Goal: Communication & Community: Share content

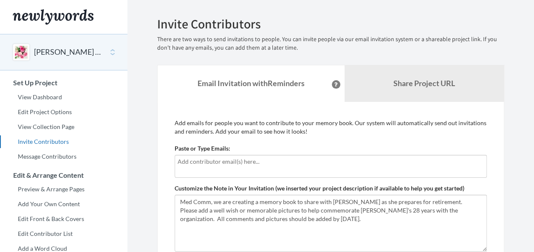
click at [195, 169] on div at bounding box center [331, 166] width 312 height 23
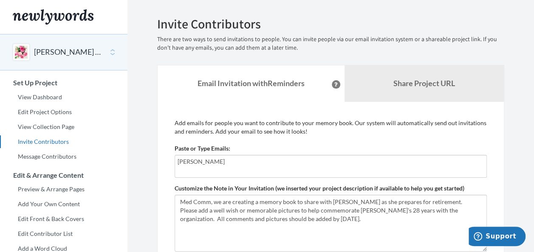
type input "[PERSON_NAME][EMAIL_ADDRESS][PERSON_NAME][DOMAIN_NAME]"
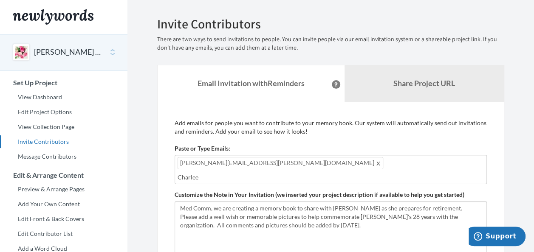
type input "Charleen"
type input "w"
type input "Charleen"
type input "[PERSON_NAME][EMAIL_ADDRESS][PERSON_NAME][DOMAIN_NAME]"
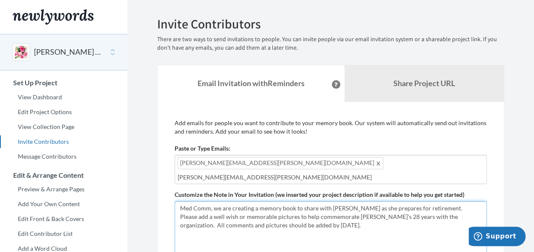
click at [305, 241] on textarea "Med Comm, we are creating a memory book to share with [PERSON_NAME] as she prep…" at bounding box center [331, 229] width 312 height 57
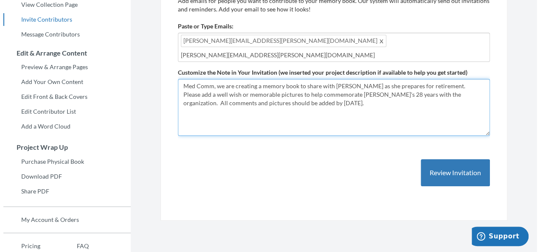
scroll to position [127, 0]
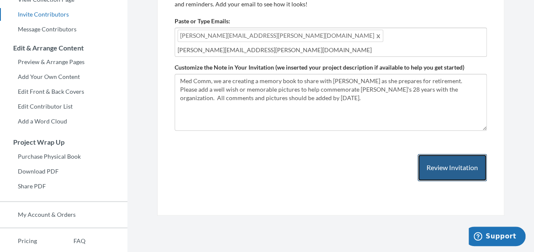
click at [450, 166] on button "Review Invitation" at bounding box center [451, 168] width 69 height 28
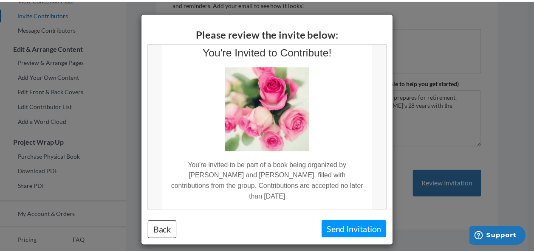
scroll to position [0, 0]
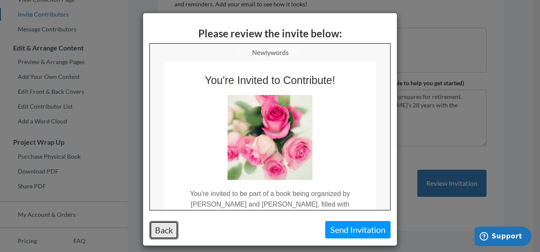
click at [159, 228] on button "Back" at bounding box center [163, 230] width 29 height 18
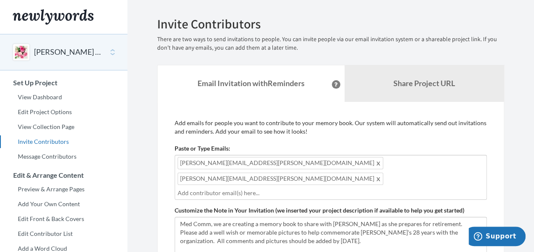
scroll to position [42, 0]
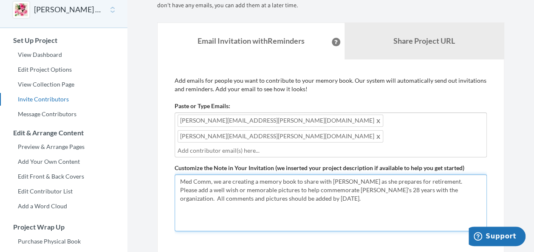
click at [307, 183] on textarea "Med Comm, we are creating a memory book to share with Pam Teague as she prepare…" at bounding box center [331, 203] width 312 height 57
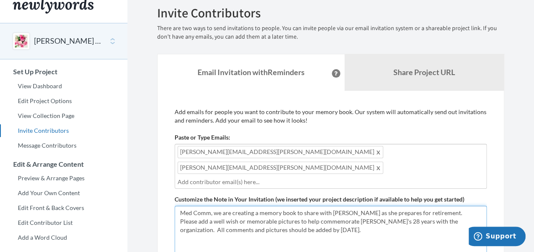
scroll to position [0, 0]
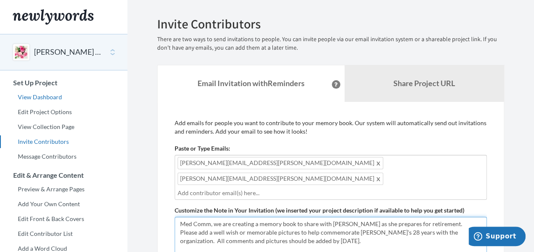
type textarea "Med Comm, we are creating a memory book to share with [PERSON_NAME] as she prep…"
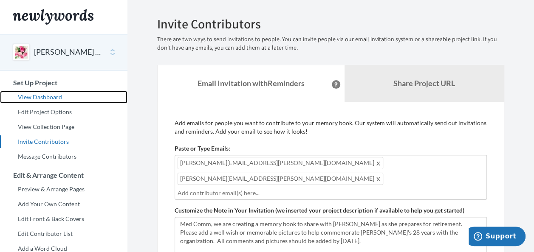
click at [48, 96] on link "View Dashboard" at bounding box center [63, 97] width 127 height 13
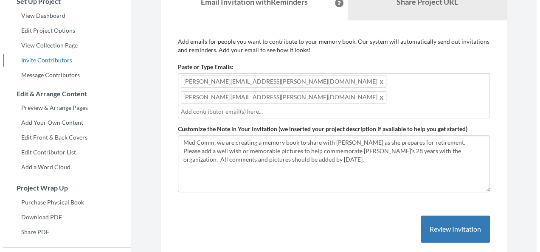
scroll to position [85, 0]
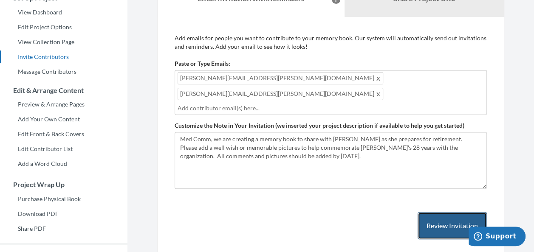
click at [447, 212] on button "Review Invitation" at bounding box center [451, 226] width 69 height 28
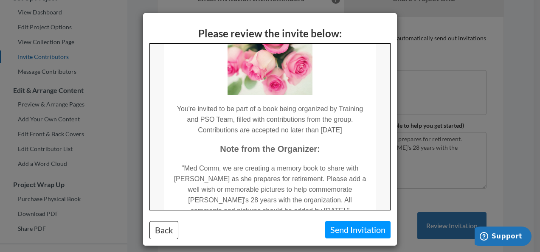
scroll to position [127, 0]
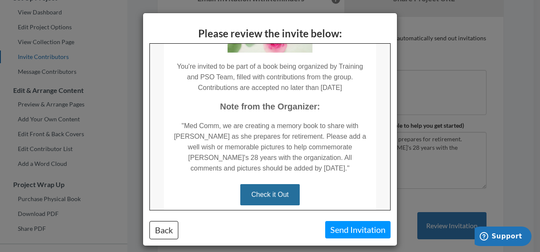
click at [312, 167] on td ""Med Comm, we are creating a memory book to share with [PERSON_NAME] as she pre…" at bounding box center [269, 143] width 212 height 62
click at [308, 169] on td ""Med Comm, we are creating a memory book to share with [PERSON_NAME] as she pre…" at bounding box center [269, 143] width 212 height 62
click at [309, 169] on td ""Med Comm, we are creating a memory book to share with [PERSON_NAME] as she pre…" at bounding box center [269, 143] width 212 height 62
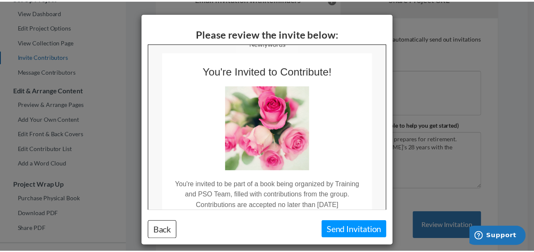
scroll to position [0, 0]
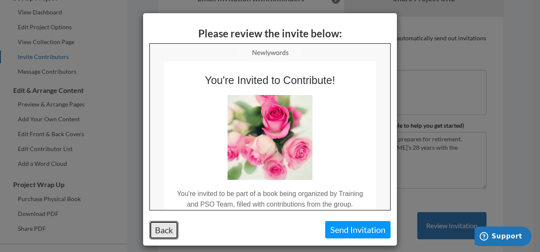
click at [168, 227] on button "Back" at bounding box center [163, 230] width 29 height 18
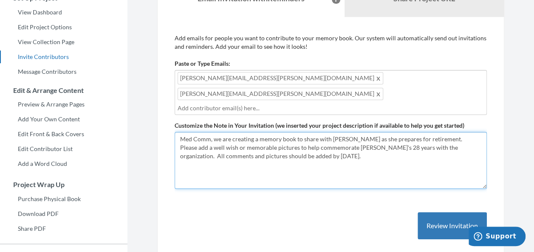
drag, startPoint x: 421, startPoint y: 132, endPoint x: 496, endPoint y: 142, distance: 75.8
click at [496, 142] on div "Add emails for people you want to contribute to your memory book. Our system wi…" at bounding box center [330, 145] width 347 height 257
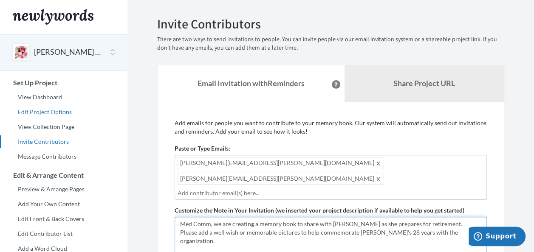
type textarea "Med Comm, we are creating a memory book to share with Pam Teague as she prepare…"
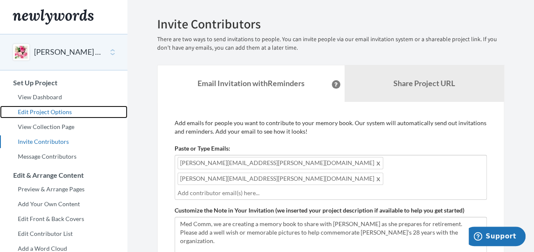
click at [33, 110] on link "Edit Project Options" at bounding box center [63, 112] width 127 height 13
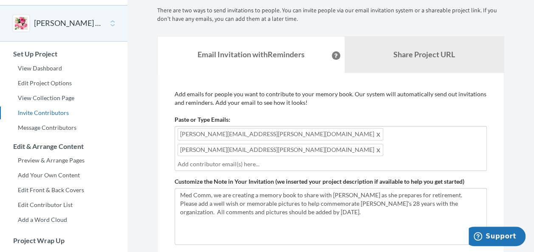
scroll to position [42, 0]
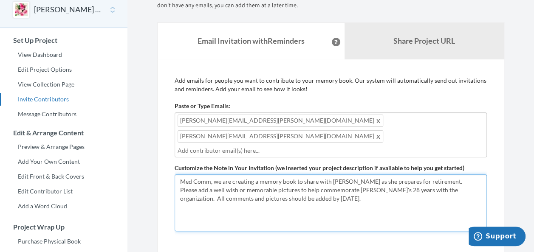
click at [306, 180] on textarea "Med Comm, we are creating a memory book to share with [PERSON_NAME] as she prep…" at bounding box center [331, 203] width 312 height 57
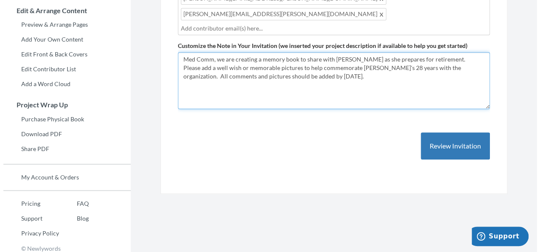
scroll to position [169, 0]
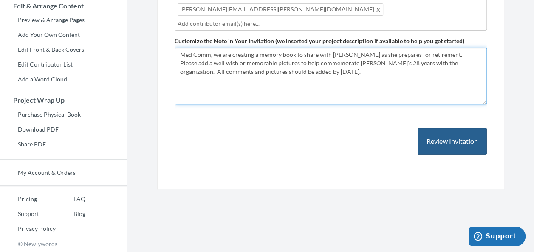
type textarea "Med Comm, we are creating a memory book to share with [PERSON_NAME] as she prep…"
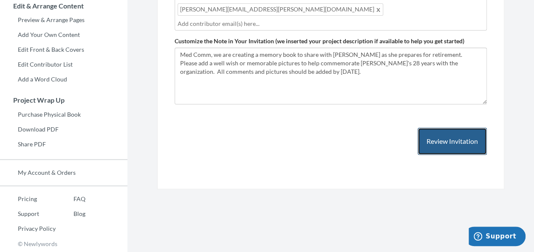
click at [456, 128] on button "Review Invitation" at bounding box center [451, 142] width 69 height 28
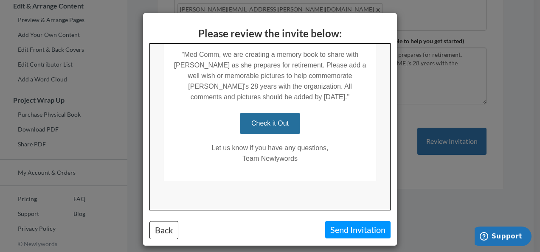
scroll to position [6, 0]
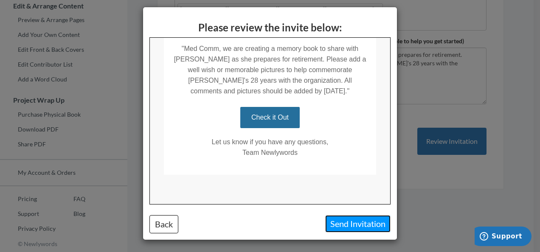
click at [349, 222] on button "Send Invitation" at bounding box center [357, 223] width 65 height 17
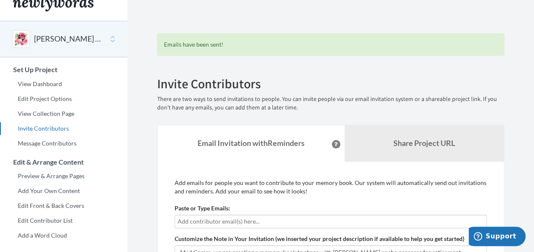
scroll to position [0, 0]
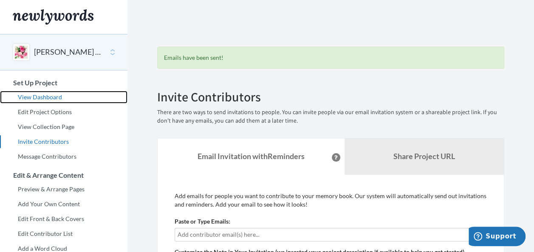
click at [38, 100] on link "View Dashboard" at bounding box center [63, 97] width 127 height 13
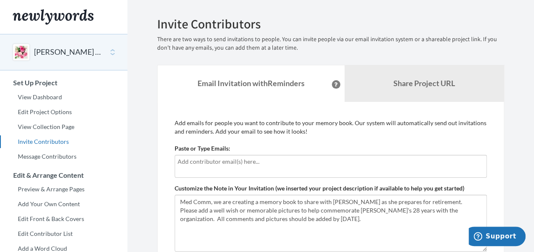
click at [192, 165] on input "text" at bounding box center [330, 161] width 306 height 9
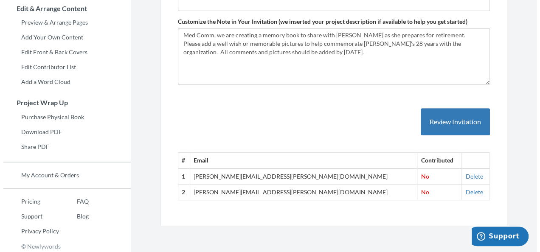
scroll to position [169, 0]
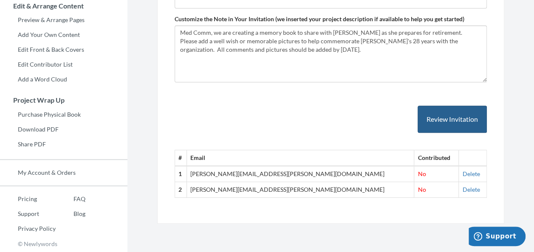
type input "[PERSON_NAME][EMAIL_ADDRESS][PERSON_NAME][DOMAIN_NAME]"
click at [439, 116] on button "Review Invitation" at bounding box center [451, 120] width 69 height 28
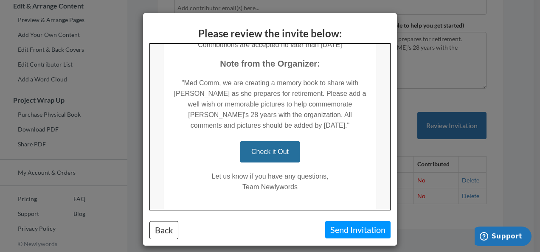
scroll to position [199, 0]
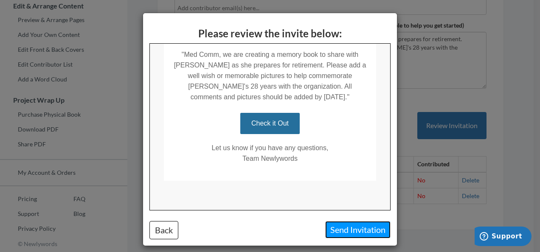
click at [354, 231] on button "Send Invitation" at bounding box center [357, 229] width 65 height 17
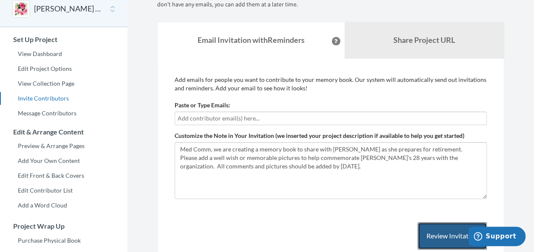
scroll to position [0, 0]
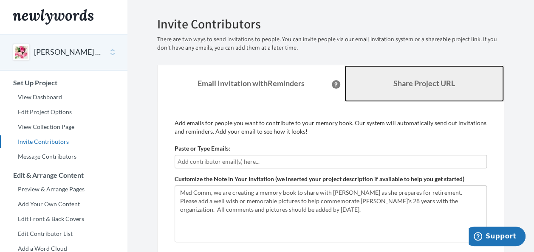
click at [416, 82] on b "Share Project URL" at bounding box center [424, 83] width 62 height 9
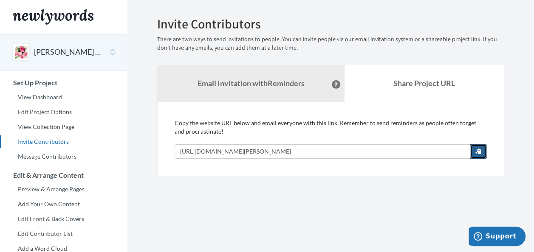
click at [478, 151] on span "button" at bounding box center [478, 151] width 6 height 6
click at [478, 150] on span "button" at bounding box center [478, 151] width 6 height 6
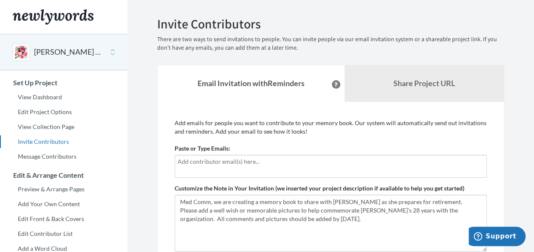
click at [332, 82] on button at bounding box center [336, 84] width 8 height 8
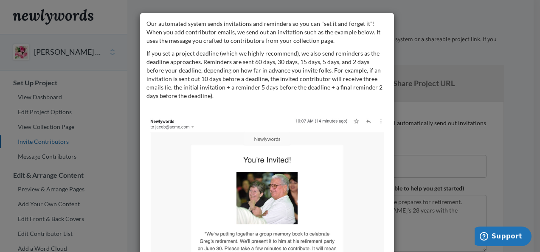
click at [433, 17] on div "Our automated system sends invitations and reminders so you can "set it and for…" at bounding box center [270, 126] width 540 height 252
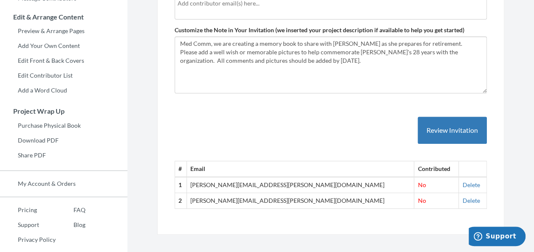
scroll to position [169, 0]
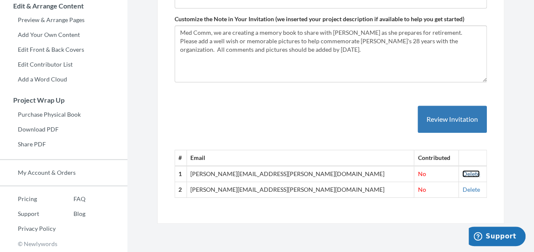
drag, startPoint x: 457, startPoint y: 173, endPoint x: 311, endPoint y: 45, distance: 194.7
click at [462, 172] on link "Delete" at bounding box center [470, 173] width 17 height 7
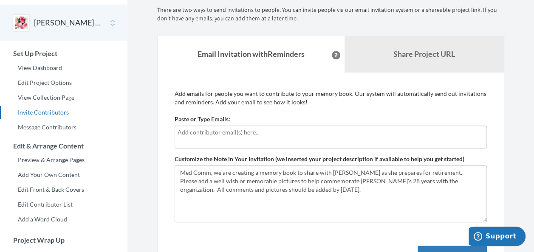
scroll to position [85, 0]
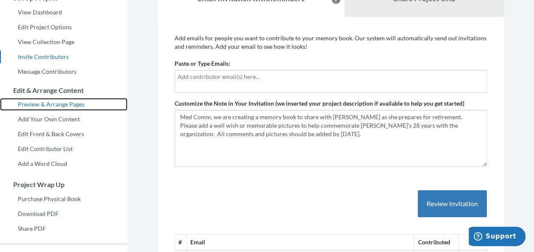
click at [47, 100] on link "Preview & Arrange Pages" at bounding box center [63, 104] width 127 height 13
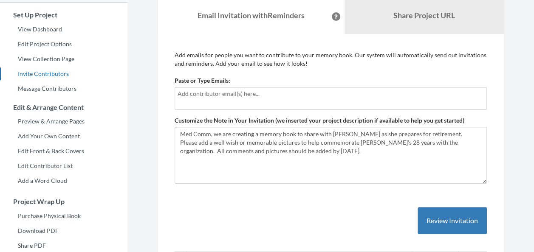
scroll to position [85, 0]
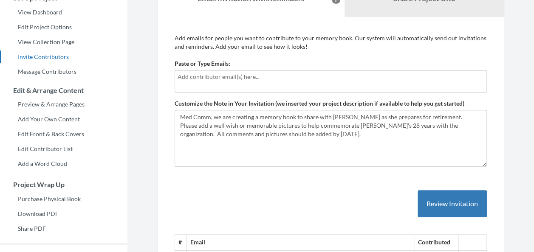
click at [192, 86] on div at bounding box center [331, 81] width 312 height 23
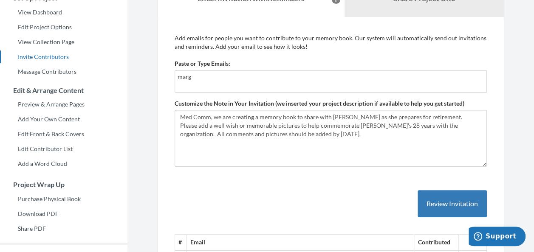
type input "[PERSON_NAME][EMAIL_ADDRESS][DOMAIN_NAME]"
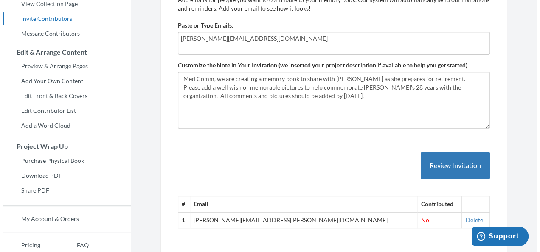
scroll to position [169, 0]
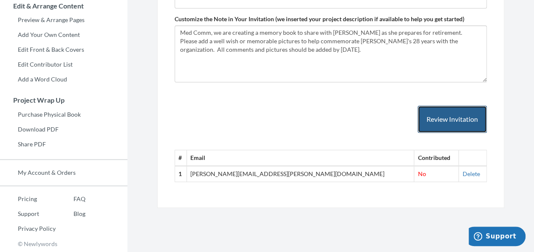
click at [432, 118] on button "Review Invitation" at bounding box center [451, 120] width 69 height 28
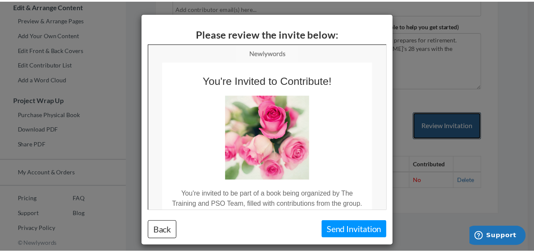
scroll to position [0, 0]
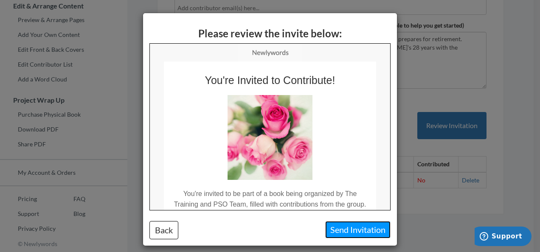
click at [370, 227] on button "Send Invitation" at bounding box center [357, 229] width 65 height 17
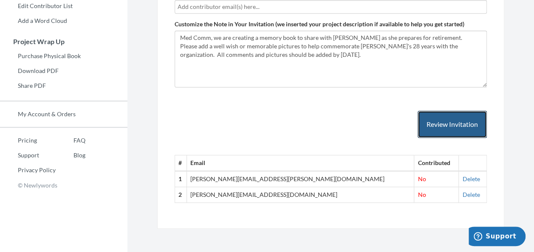
scroll to position [228, 0]
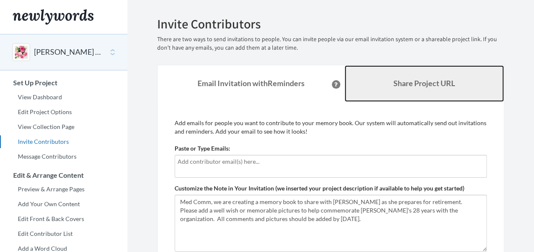
click at [415, 82] on b "Share Project URL" at bounding box center [424, 83] width 62 height 9
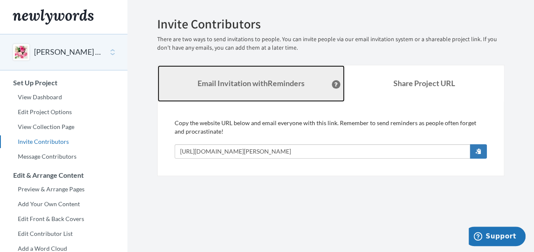
click at [254, 82] on strong "Email Invitation with Reminders" at bounding box center [250, 83] width 107 height 9
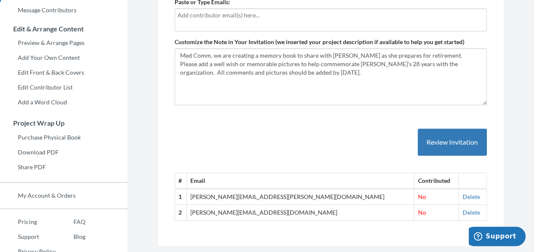
scroll to position [169, 0]
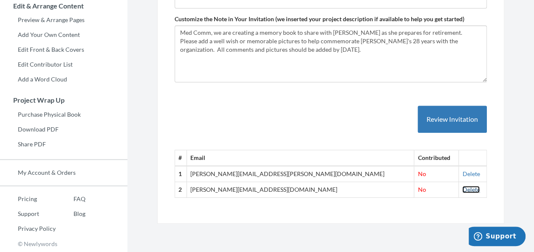
click at [462, 189] on link "Delete" at bounding box center [470, 189] width 17 height 7
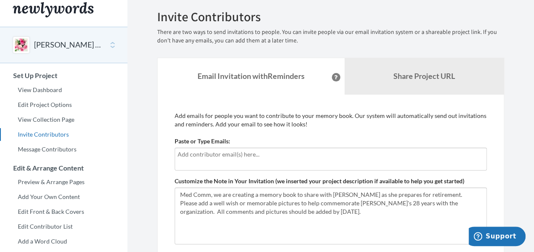
scroll to position [0, 0]
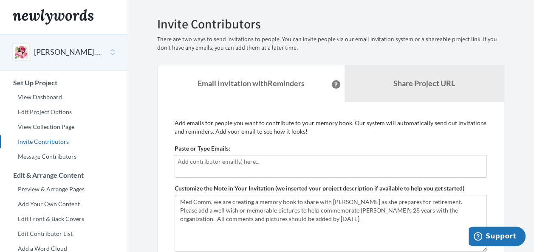
click at [197, 163] on input "text" at bounding box center [330, 161] width 306 height 9
type input "Margie.Spain-Brooks@thermofisher.com"
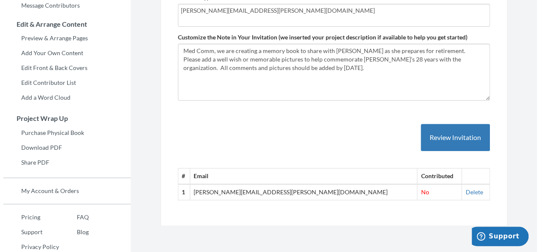
scroll to position [169, 0]
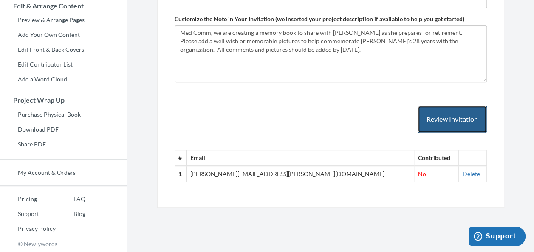
click at [445, 119] on button "Review Invitation" at bounding box center [451, 120] width 69 height 28
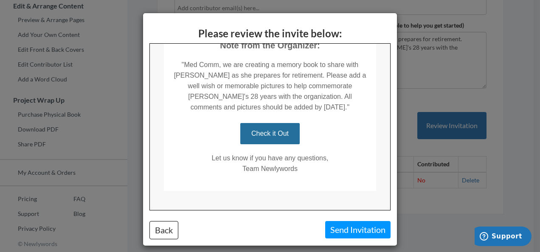
scroll to position [199, 0]
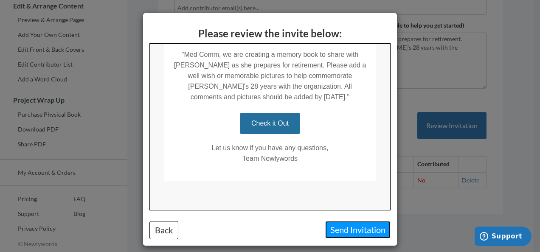
click at [349, 227] on button "Send Invitation" at bounding box center [357, 229] width 65 height 17
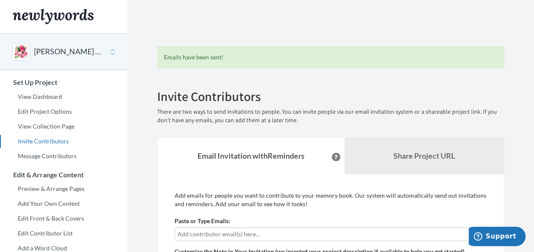
scroll to position [0, 0]
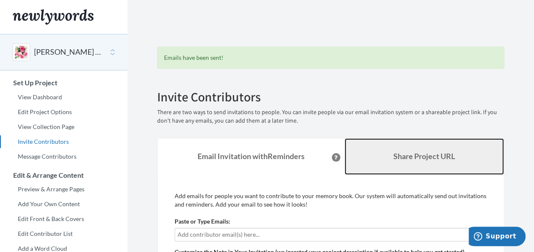
click at [412, 158] on b "Share Project URL" at bounding box center [424, 156] width 62 height 9
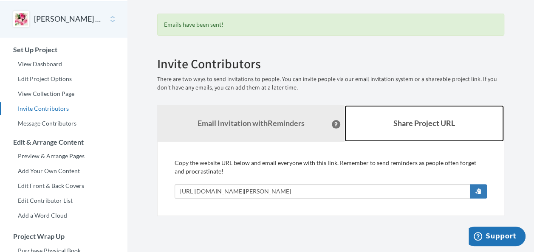
scroll to position [85, 0]
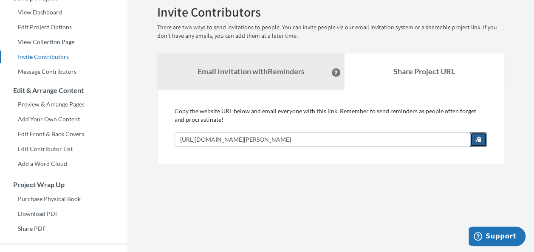
click at [477, 139] on span "button" at bounding box center [478, 139] width 6 height 6
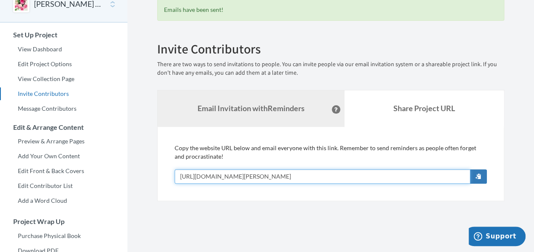
scroll to position [0, 0]
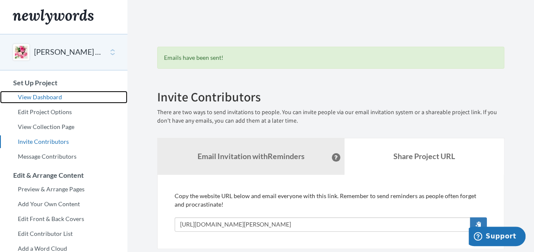
click at [44, 96] on link "View Dashboard" at bounding box center [63, 97] width 127 height 13
